Goal: Check status: Check status

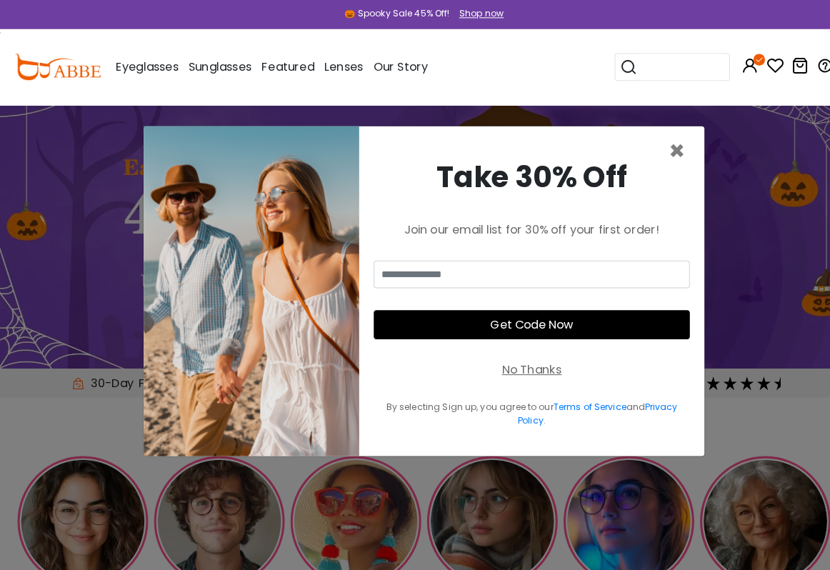
scroll to position [2, 0]
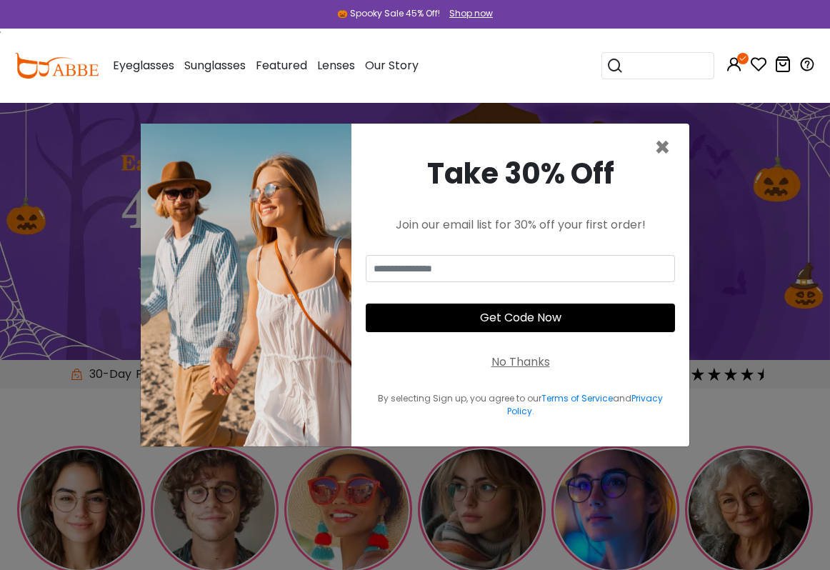
click at [670, 156] on span "×" at bounding box center [663, 147] width 16 height 36
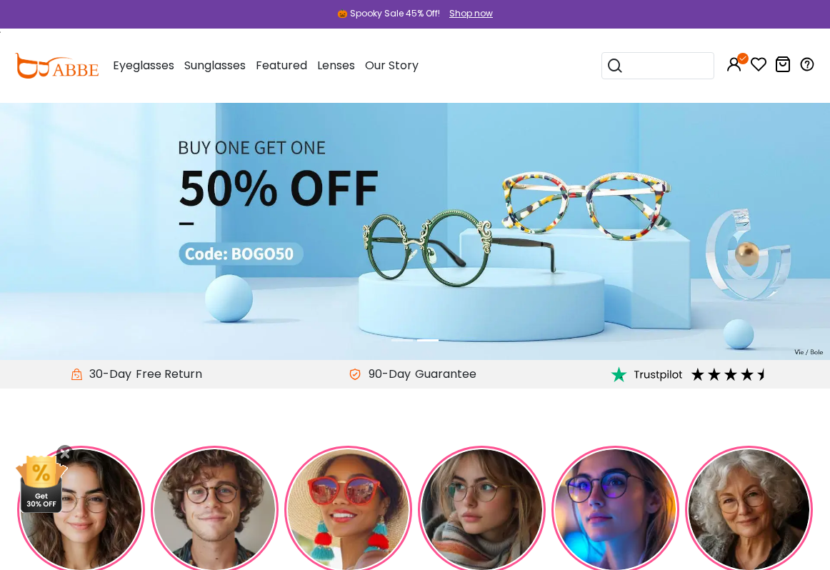
click at [778, 70] on icon at bounding box center [783, 64] width 17 height 17
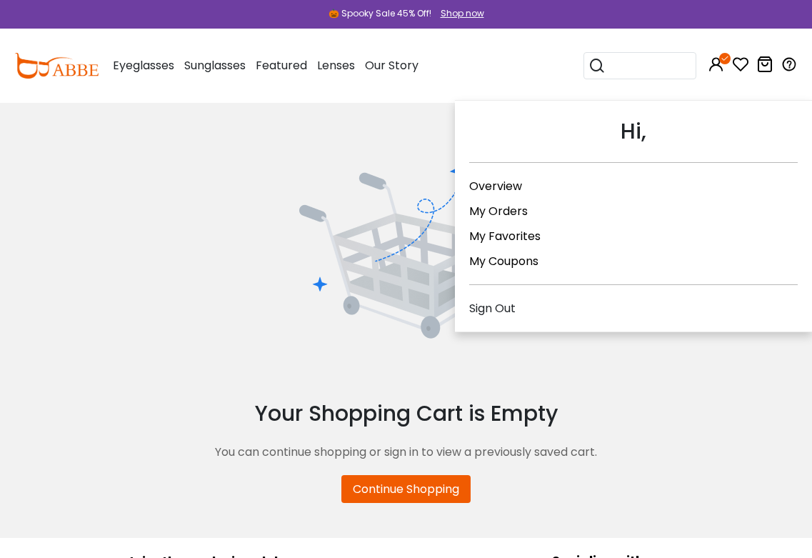
click at [517, 209] on link "My Orders" at bounding box center [498, 211] width 59 height 16
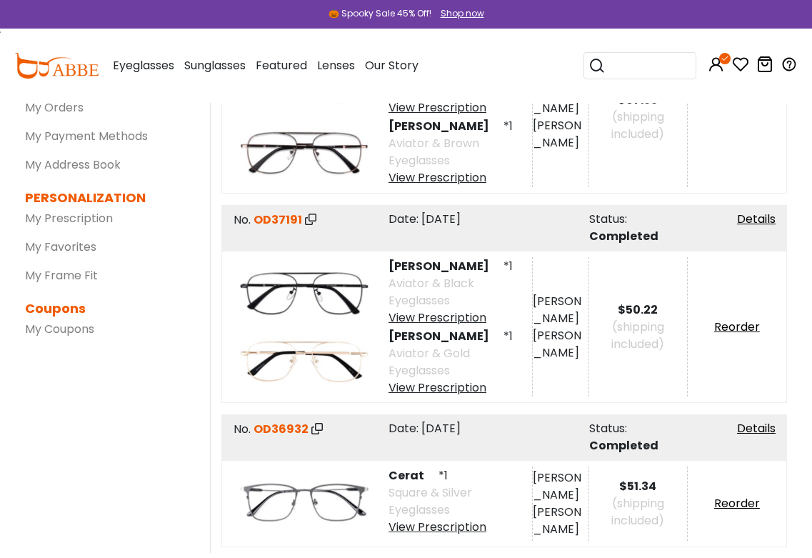
scroll to position [194, 0]
click at [473, 312] on div "View Prescription" at bounding box center [461, 317] width 144 height 17
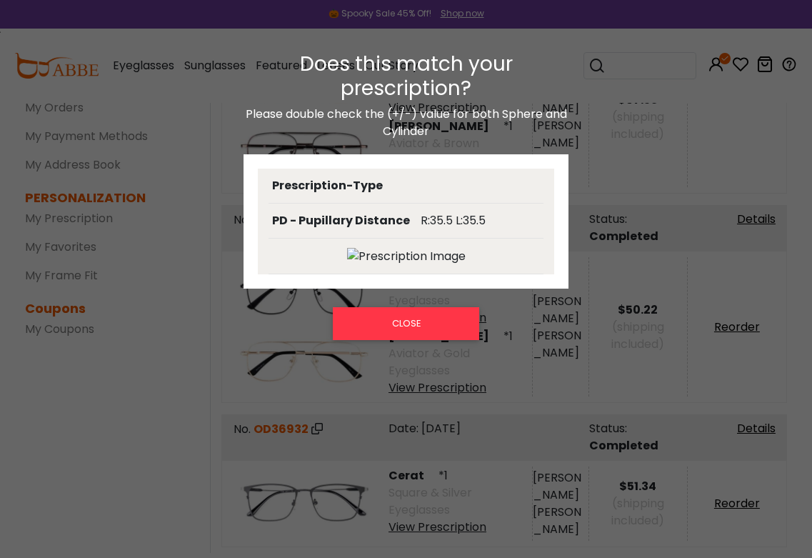
click at [457, 232] on div "PD - Pupillary Distance R:35.5 L:35.5" at bounding box center [406, 221] width 275 height 35
click at [448, 323] on button "CLOSE" at bounding box center [406, 323] width 146 height 33
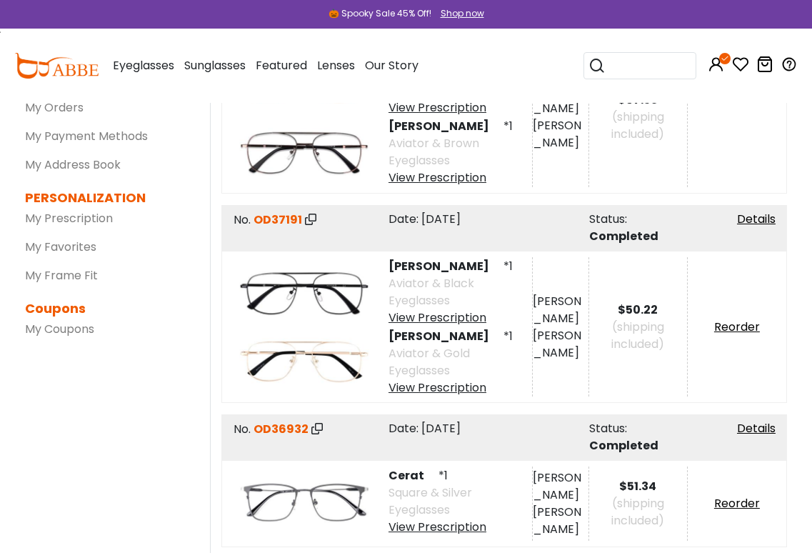
click at [760, 219] on link "Details" at bounding box center [756, 219] width 39 height 16
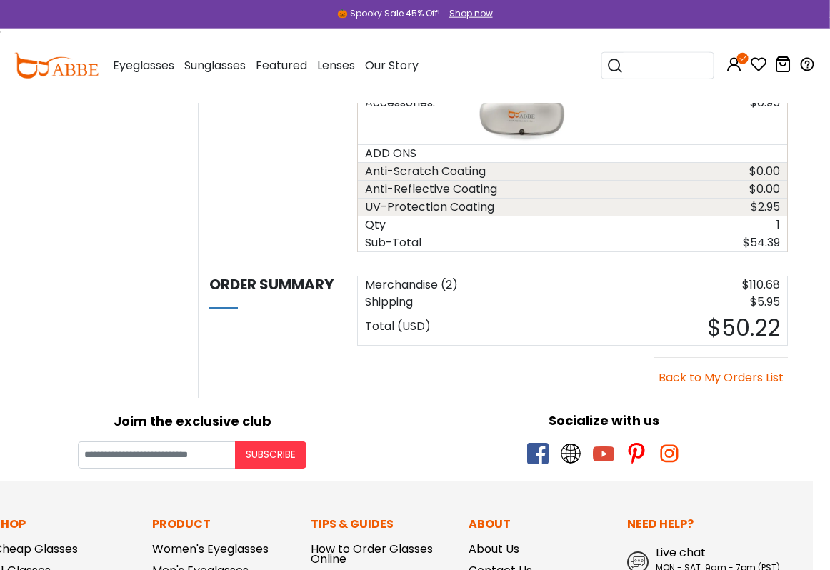
scroll to position [1608, 17]
